Goal: Transaction & Acquisition: Subscribe to service/newsletter

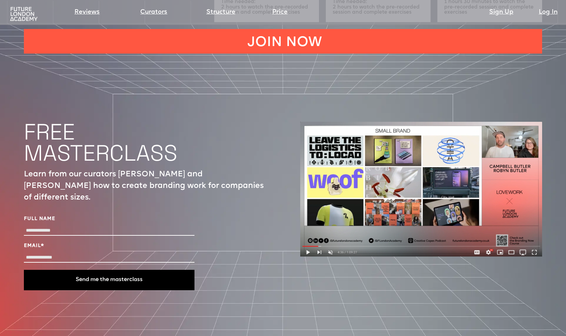
scroll to position [2258, 0]
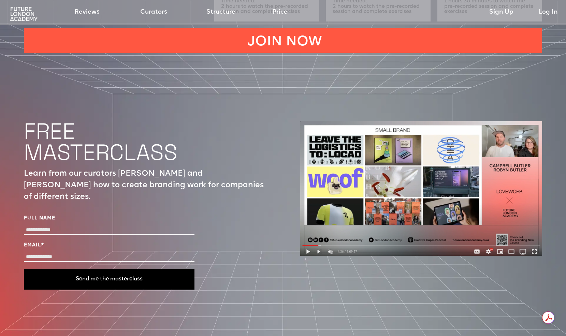
click at [307, 218] on img at bounding box center [421, 188] width 242 height 135
click at [307, 219] on img at bounding box center [421, 188] width 242 height 135
click at [74, 225] on input "Full Name" at bounding box center [109, 230] width 171 height 10
click at [64, 225] on input "Full Name" at bounding box center [109, 230] width 171 height 10
click at [62, 225] on input "Full Name" at bounding box center [109, 230] width 171 height 10
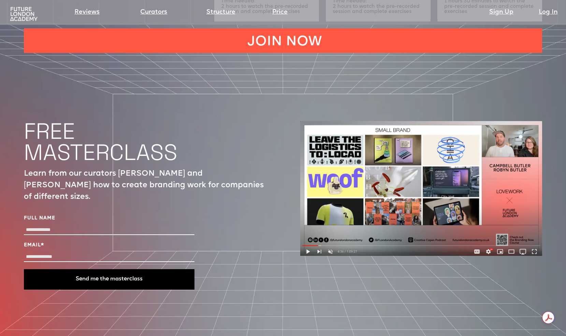
click at [62, 225] on input "Full Name" at bounding box center [109, 230] width 171 height 10
type input "**********"
click at [43, 252] on input "Email *" at bounding box center [109, 257] width 171 height 10
type input "**********"
click at [98, 269] on button "Send me the masterclass" at bounding box center [109, 279] width 171 height 20
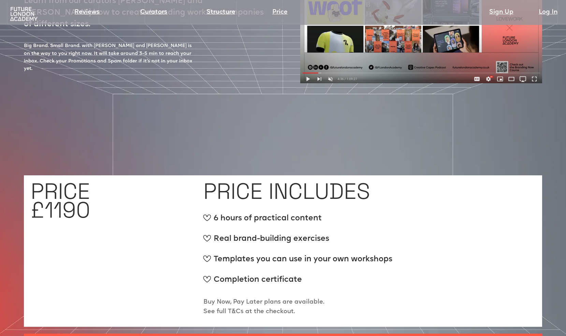
scroll to position [2435, 0]
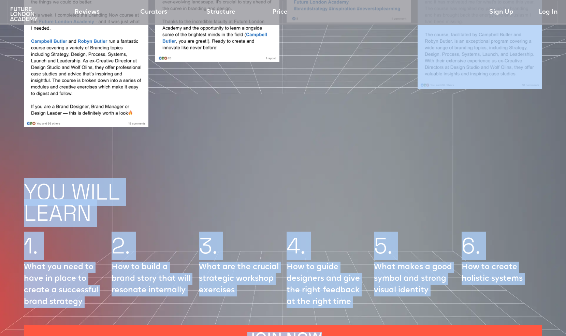
drag, startPoint x: 420, startPoint y: 117, endPoint x: 441, endPoint y: -32, distance: 150.5
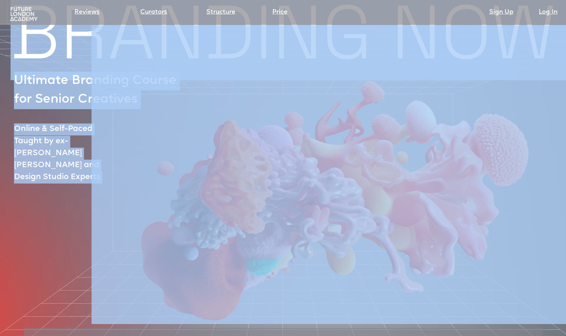
scroll to position [0, 0]
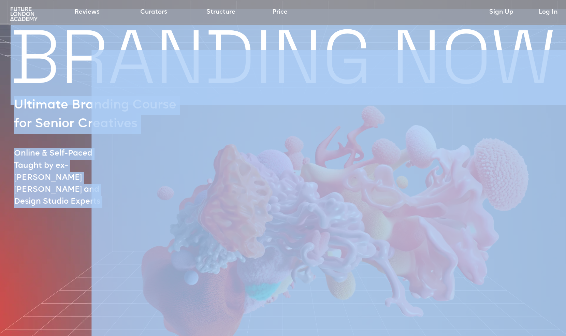
drag, startPoint x: 350, startPoint y: 127, endPoint x: 374, endPoint y: -43, distance: 171.2
click at [374, 0] on html "Reviews Curators Structure Price Sign Up Log In Sign up Log in BRANDING NOW Ult…" at bounding box center [283, 168] width 566 height 336
click at [304, 117] on img at bounding box center [329, 185] width 477 height 332
click at [38, 209] on div at bounding box center [315, 199] width 554 height 299
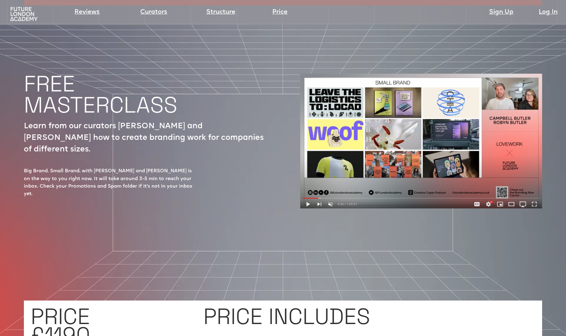
scroll to position [2319, 0]
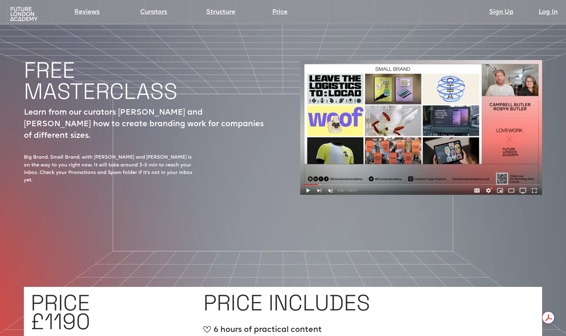
click at [308, 159] on img at bounding box center [421, 127] width 242 height 135
click at [310, 151] on img at bounding box center [421, 127] width 242 height 135
click at [351, 101] on img at bounding box center [421, 127] width 242 height 135
click at [308, 157] on img at bounding box center [421, 127] width 242 height 135
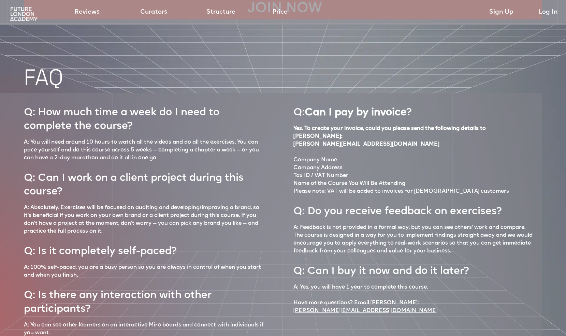
scroll to position [2755, 0]
